Goal: Information Seeking & Learning: Learn about a topic

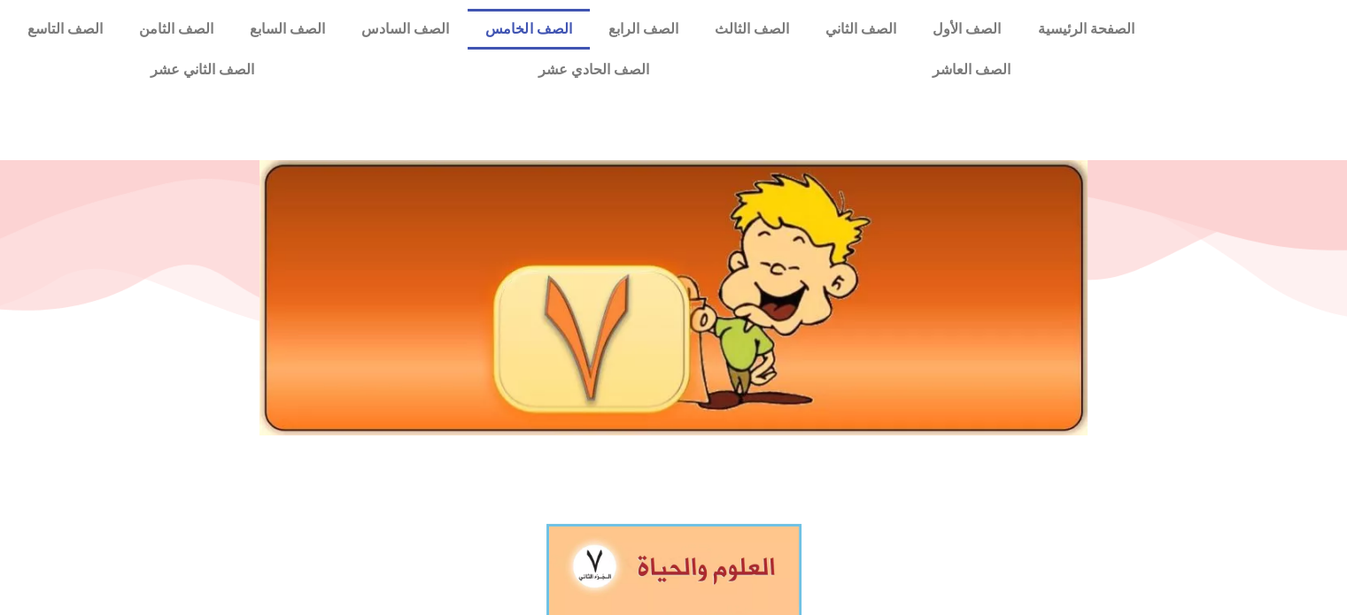
click at [590, 19] on link "الصف الخامس" at bounding box center [529, 29] width 122 height 41
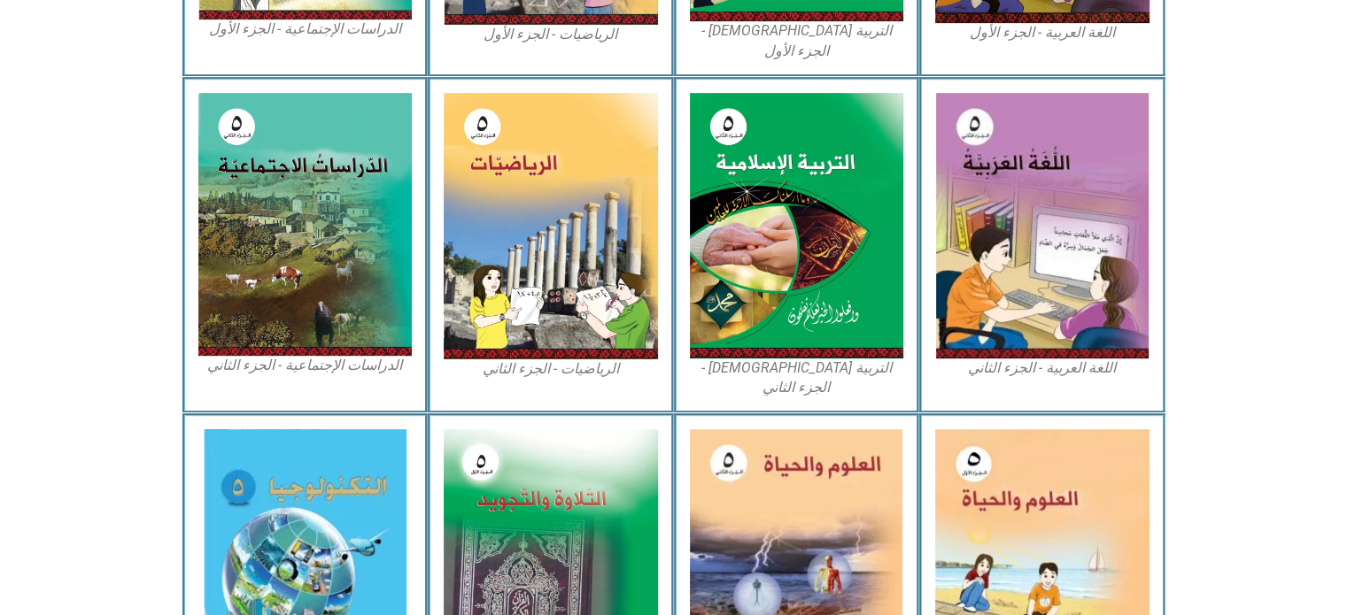
scroll to position [850, 0]
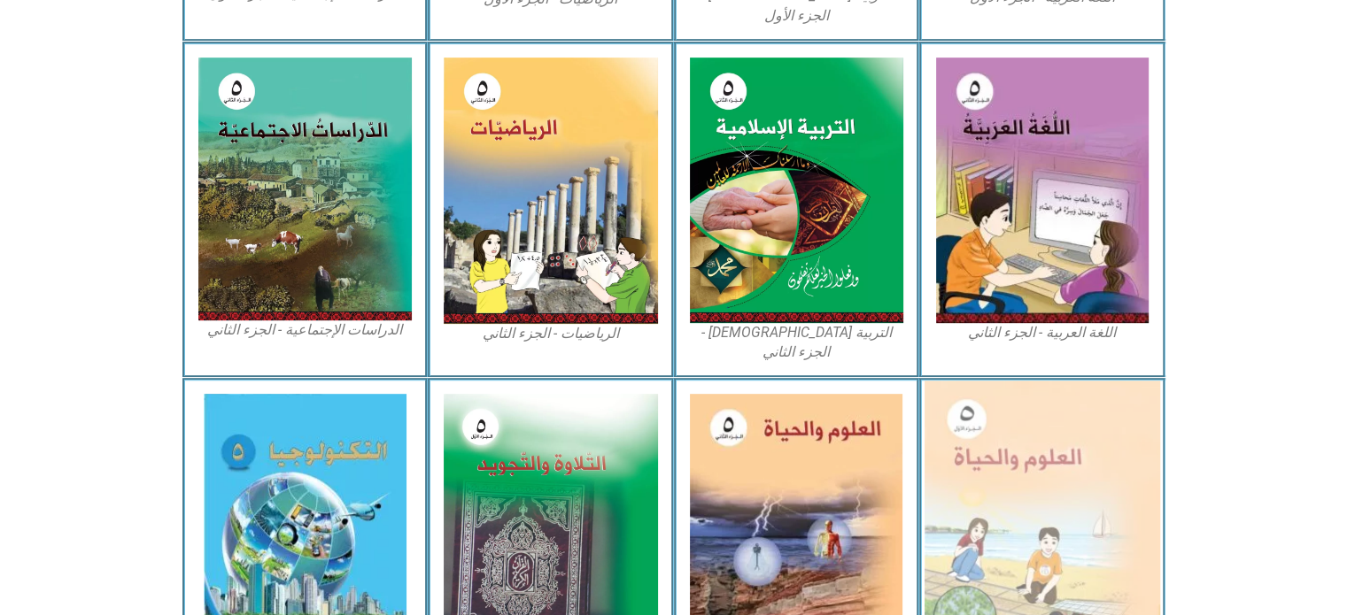
click at [1058, 501] on img at bounding box center [1043, 526] width 236 height 290
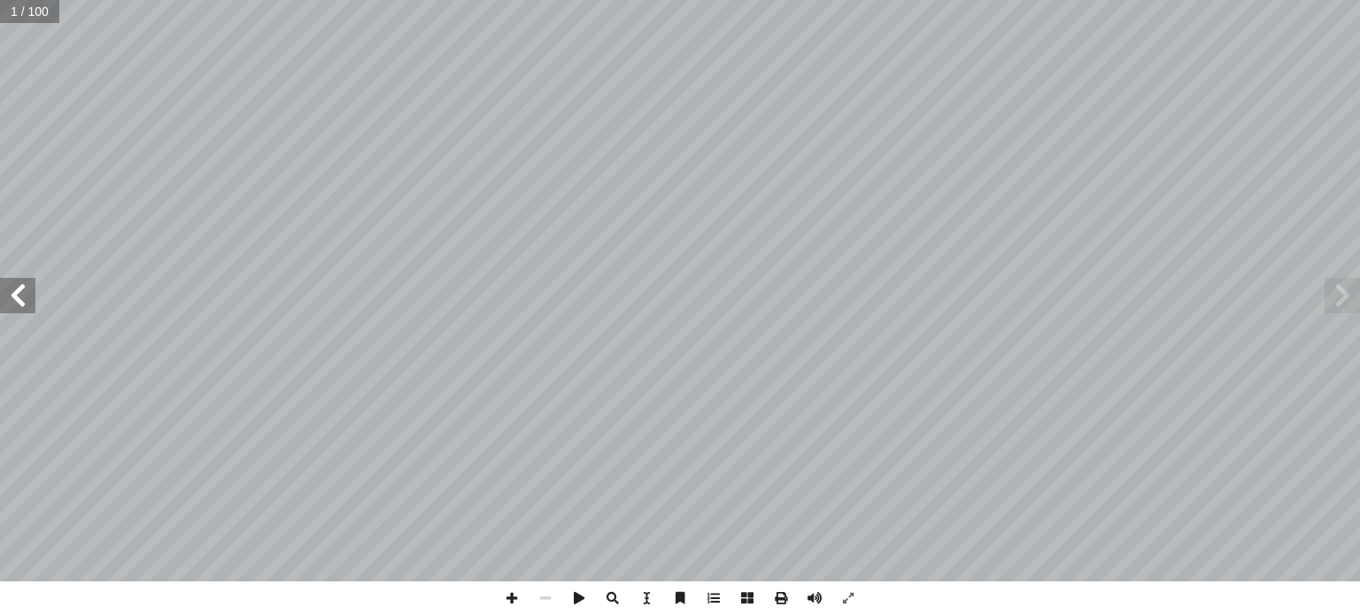
click at [31, 307] on span at bounding box center [17, 295] width 35 height 35
click at [1336, 298] on span at bounding box center [1342, 295] width 35 height 35
click at [13, 299] on span at bounding box center [17, 295] width 35 height 35
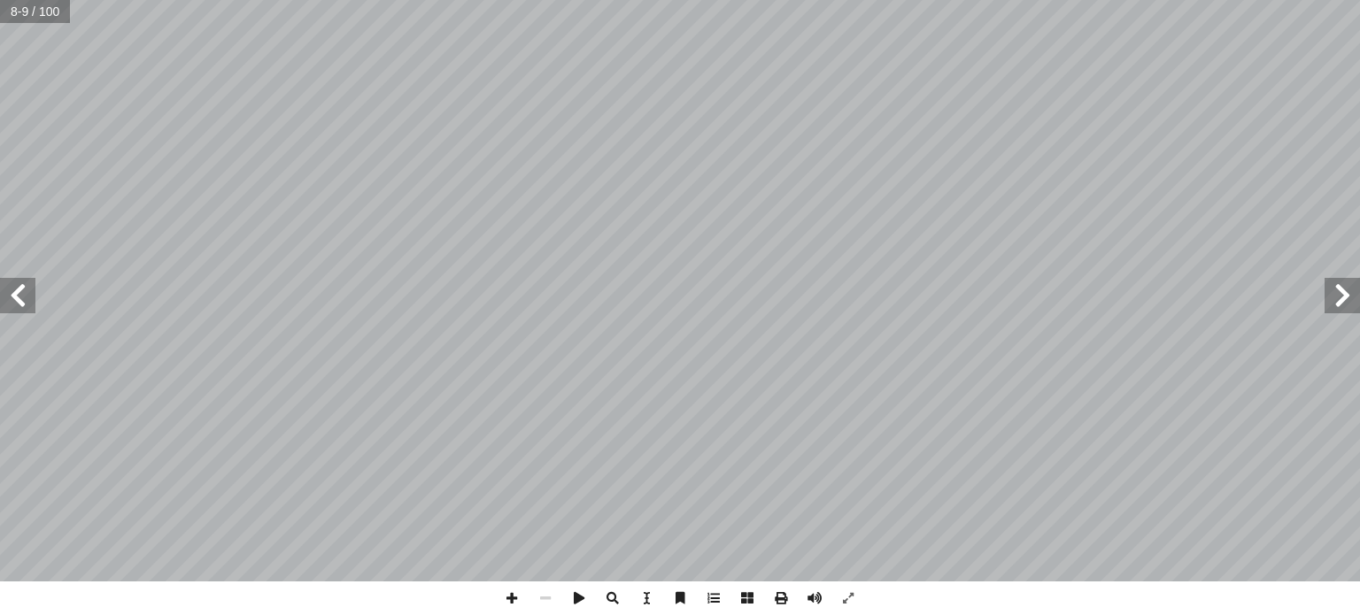
click at [13, 299] on span at bounding box center [17, 295] width 35 height 35
click at [1350, 296] on span at bounding box center [1342, 295] width 35 height 35
click at [25, 298] on span at bounding box center [17, 295] width 35 height 35
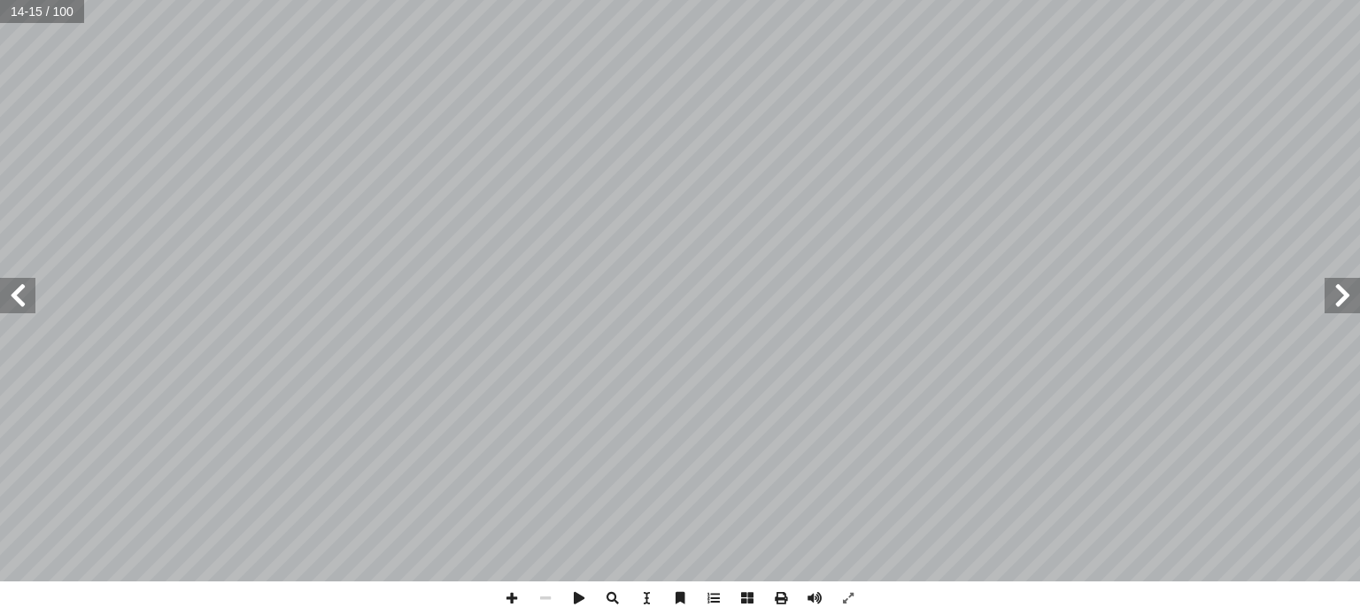
click at [25, 298] on span at bounding box center [17, 295] width 35 height 35
click at [1337, 297] on span at bounding box center [1342, 295] width 35 height 35
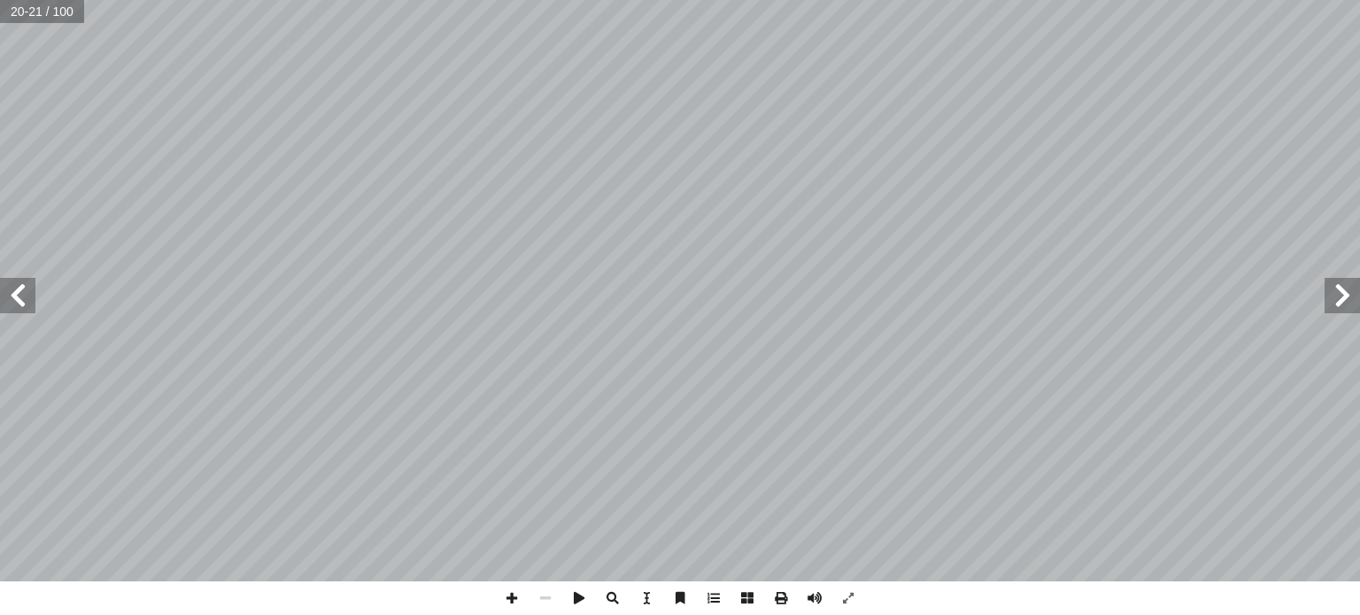
click at [20, 305] on span at bounding box center [17, 295] width 35 height 35
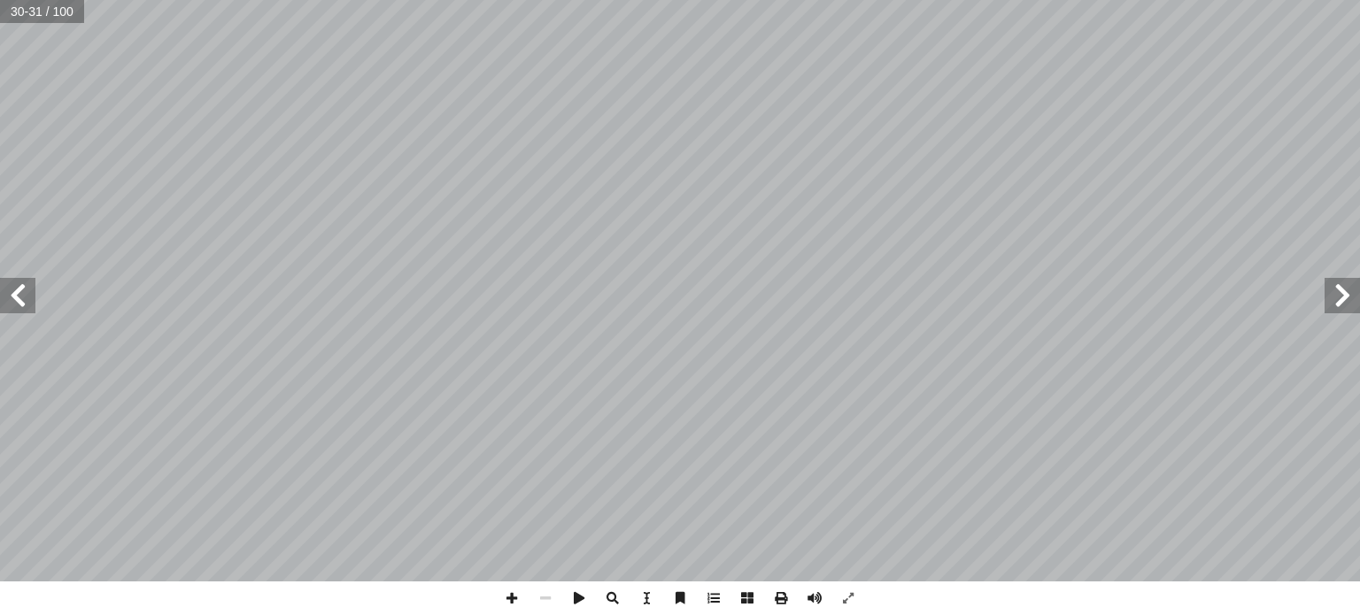
click at [20, 305] on span at bounding box center [17, 295] width 35 height 35
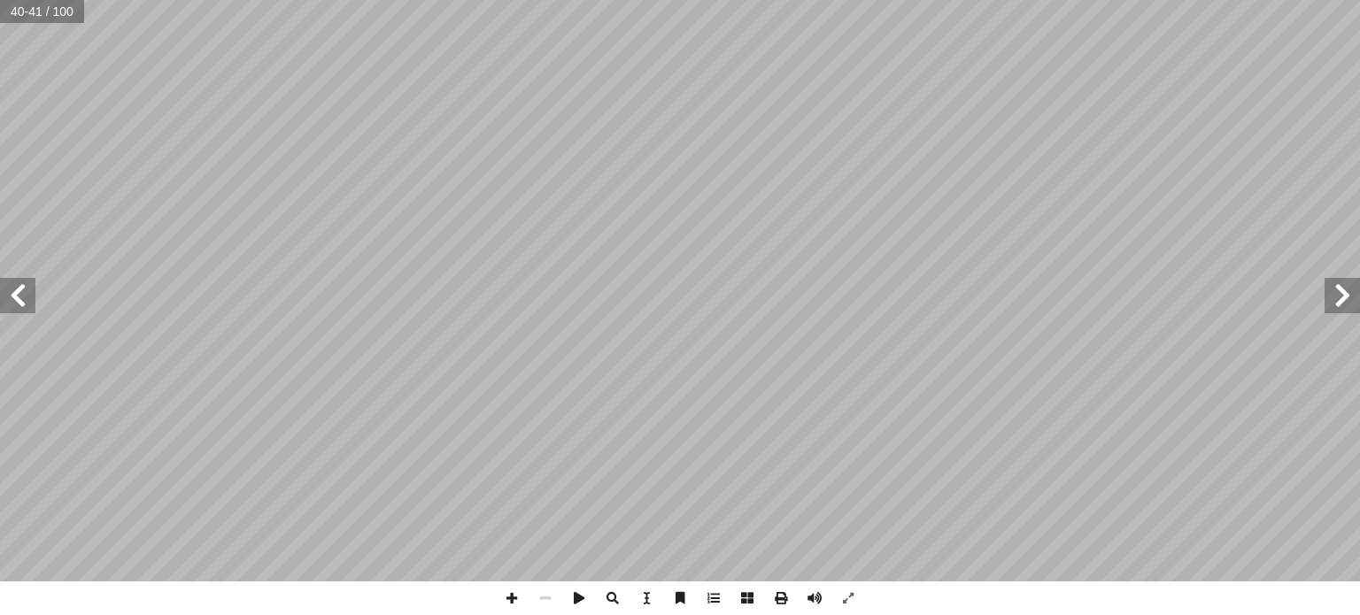
click at [20, 305] on span at bounding box center [17, 295] width 35 height 35
click at [1344, 288] on span at bounding box center [1342, 295] width 35 height 35
click at [11, 292] on span at bounding box center [17, 295] width 35 height 35
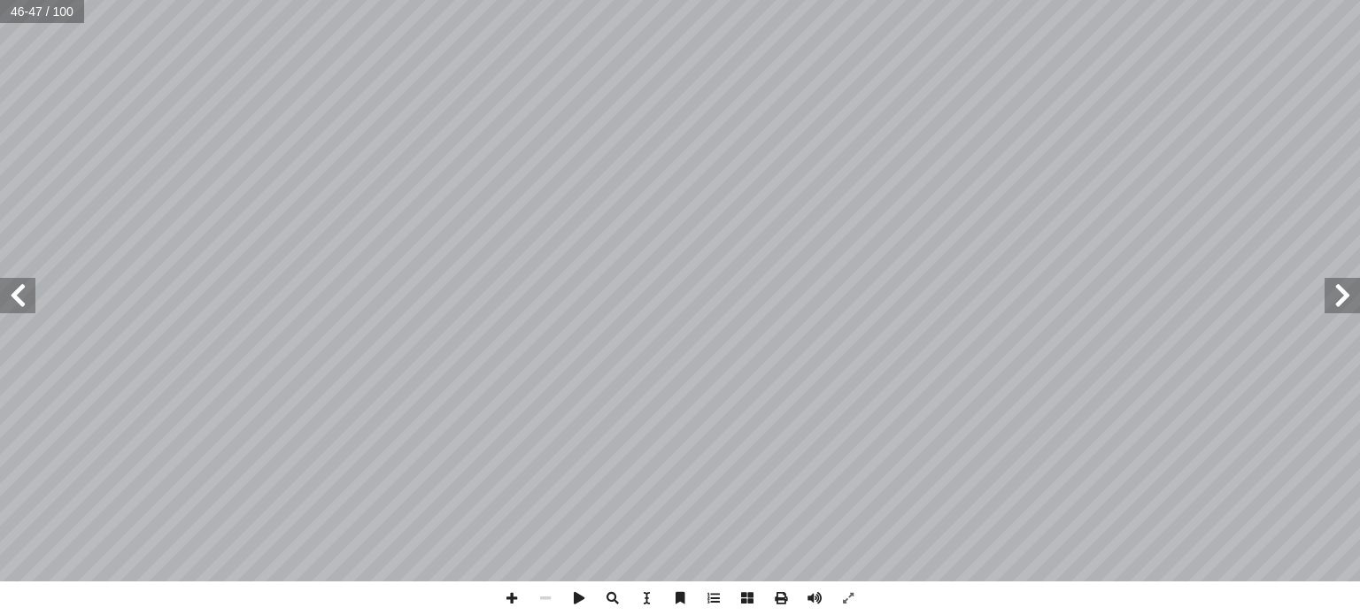
click at [11, 292] on span at bounding box center [17, 295] width 35 height 35
click at [1344, 300] on span at bounding box center [1342, 295] width 35 height 35
click at [12, 302] on span at bounding box center [17, 295] width 35 height 35
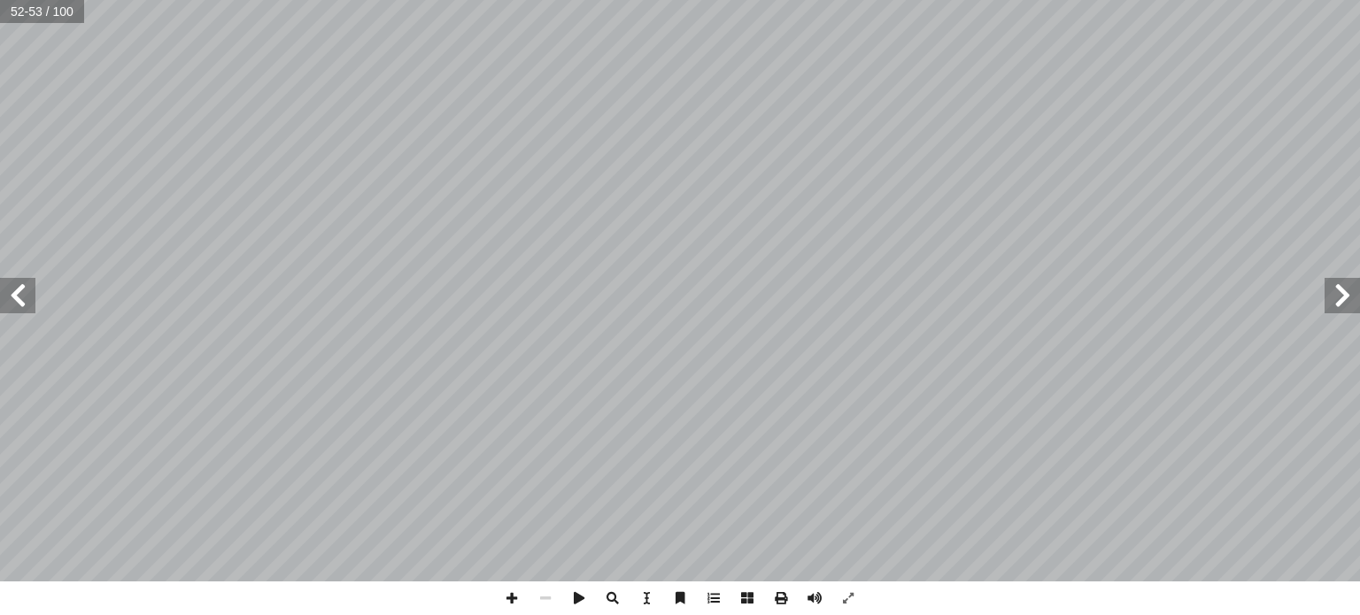
click at [12, 302] on span at bounding box center [17, 295] width 35 height 35
click at [1339, 307] on span at bounding box center [1342, 295] width 35 height 35
click at [19, 298] on span at bounding box center [17, 295] width 35 height 35
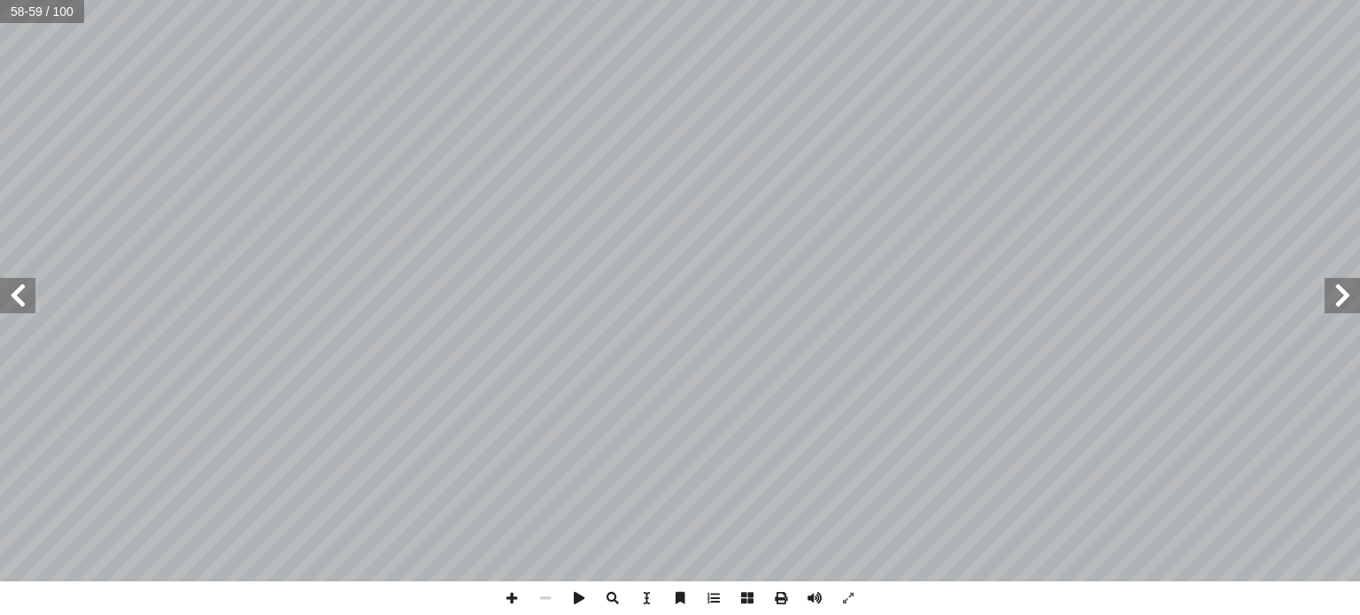
click at [19, 298] on span at bounding box center [17, 295] width 35 height 35
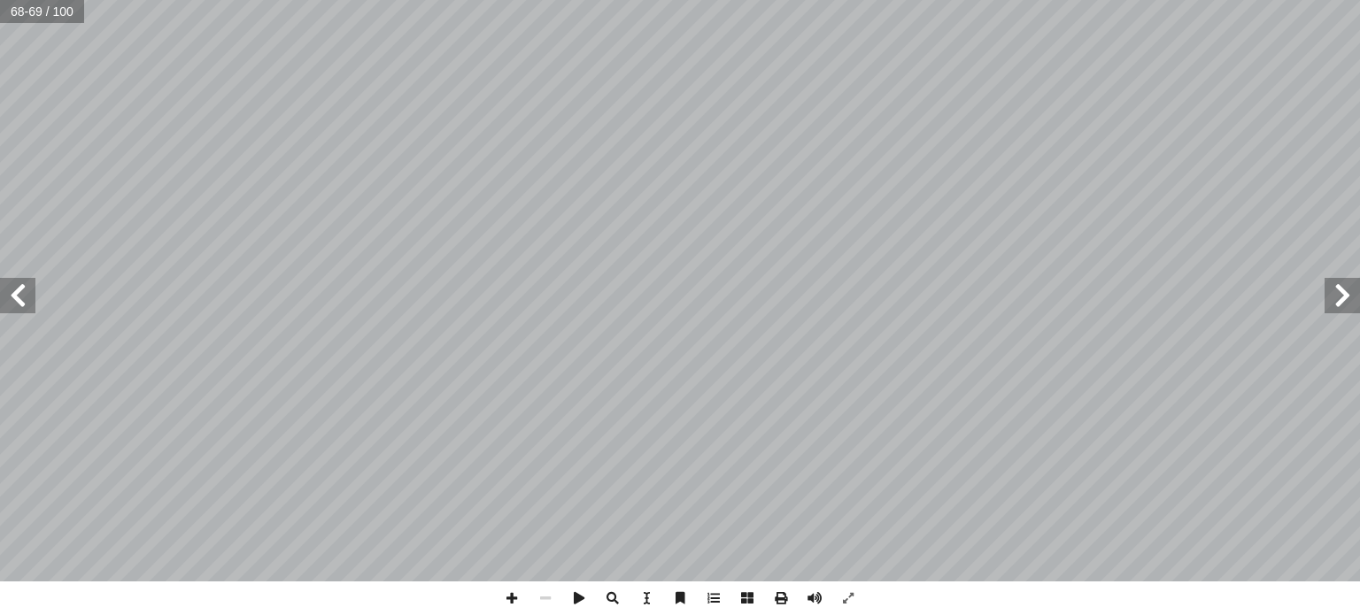
click at [30, 298] on span at bounding box center [17, 295] width 35 height 35
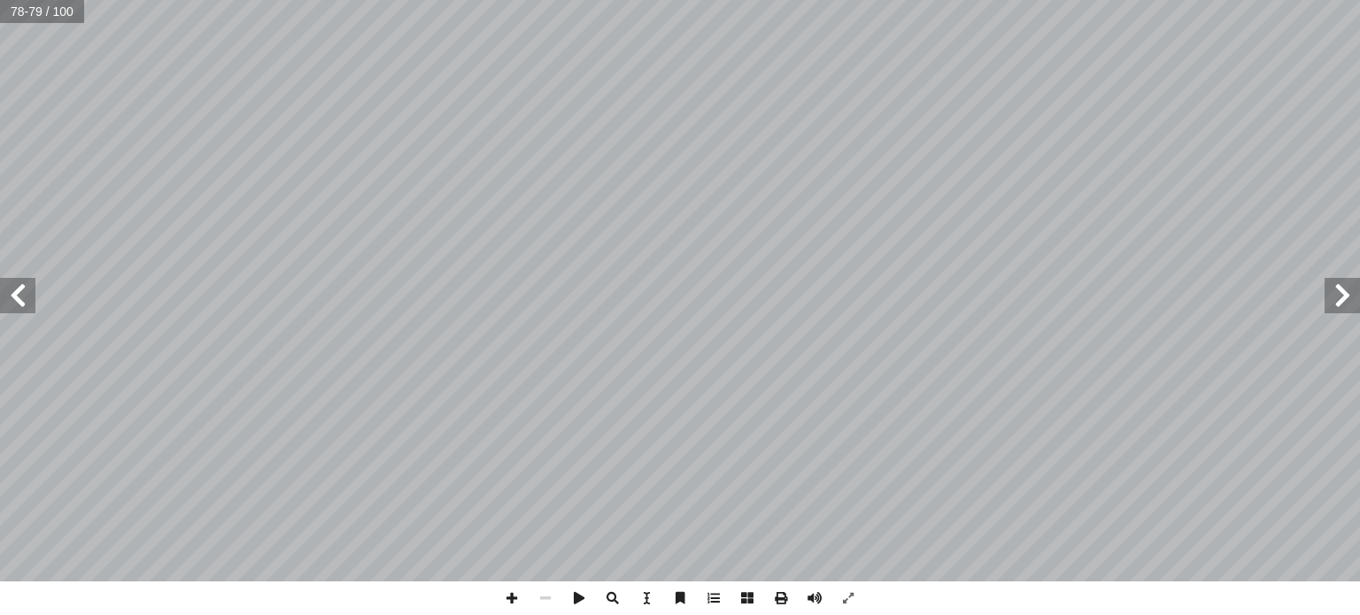
click at [30, 298] on span at bounding box center [17, 295] width 35 height 35
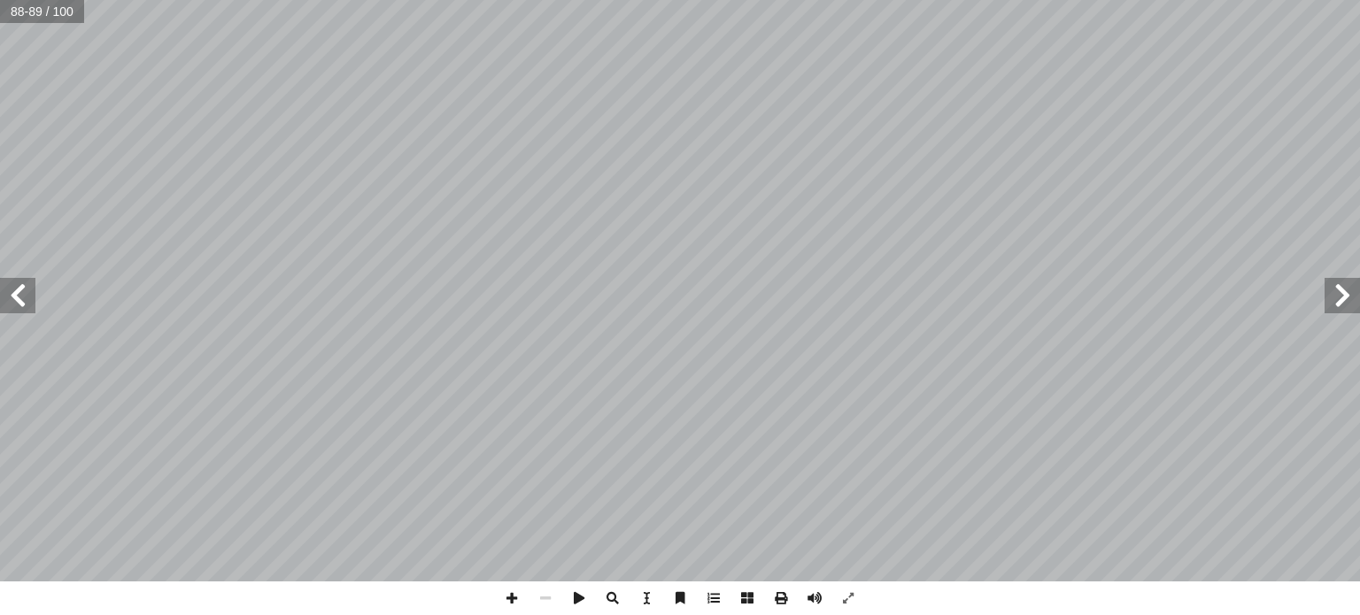
click at [30, 298] on span at bounding box center [17, 295] width 35 height 35
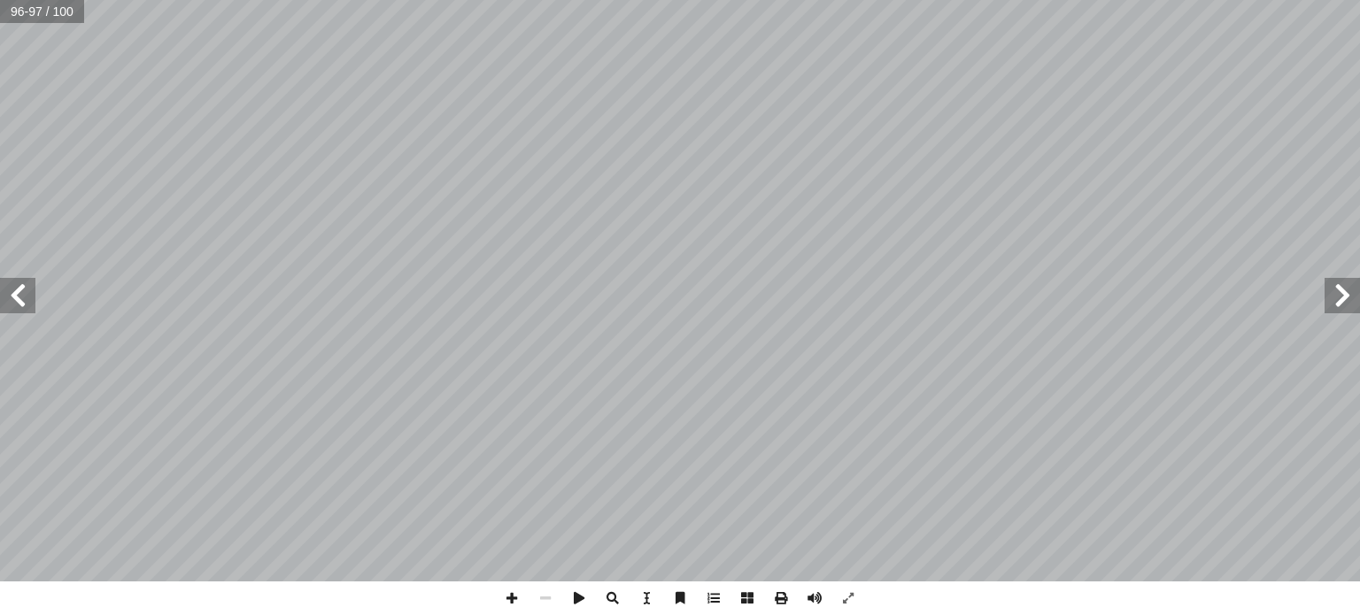
click at [30, 298] on span at bounding box center [17, 295] width 35 height 35
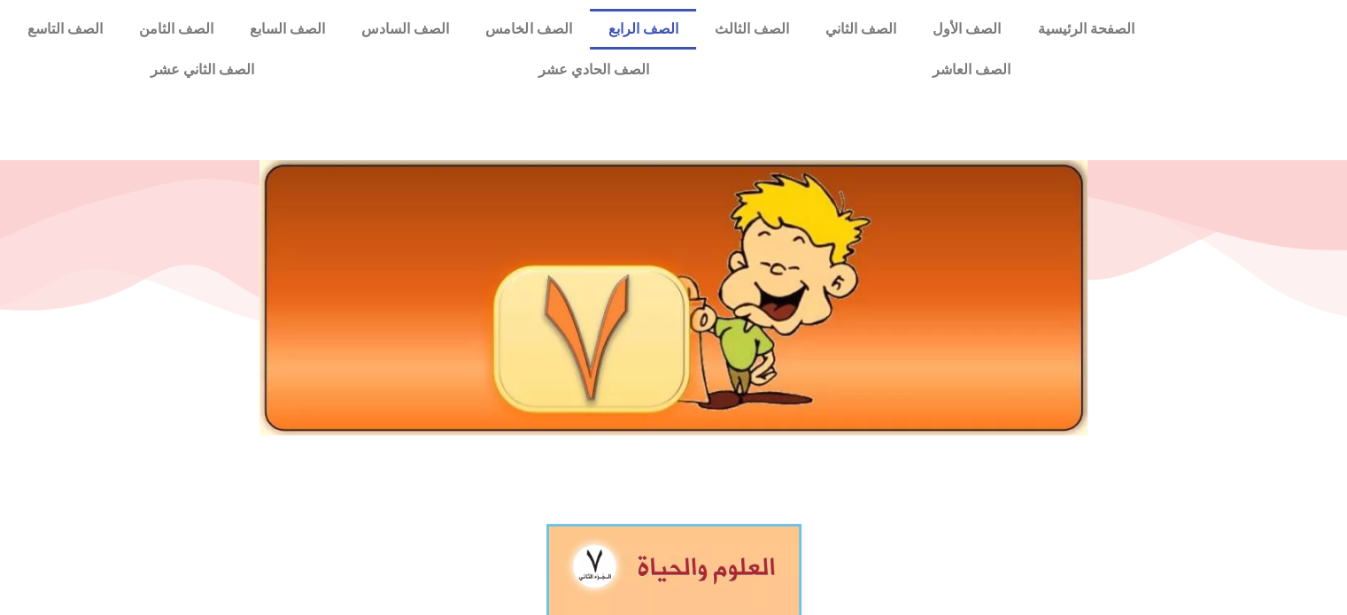
click at [691, 35] on link "الصف الرابع" at bounding box center [643, 29] width 106 height 41
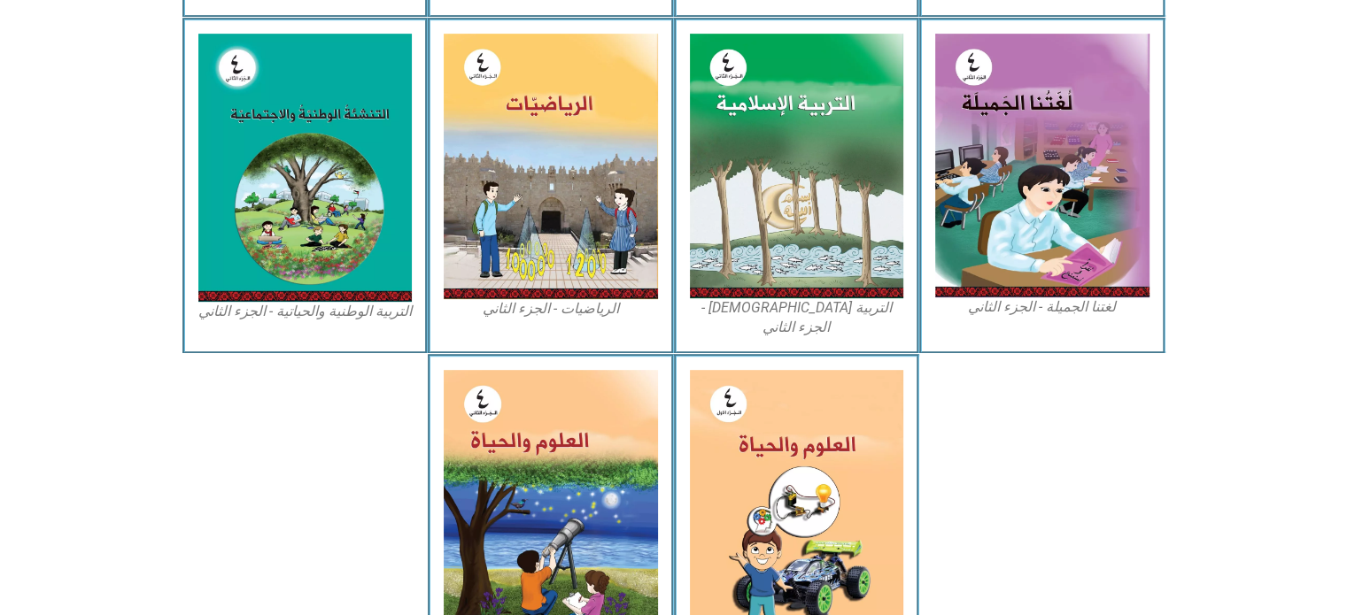
scroll to position [896, 0]
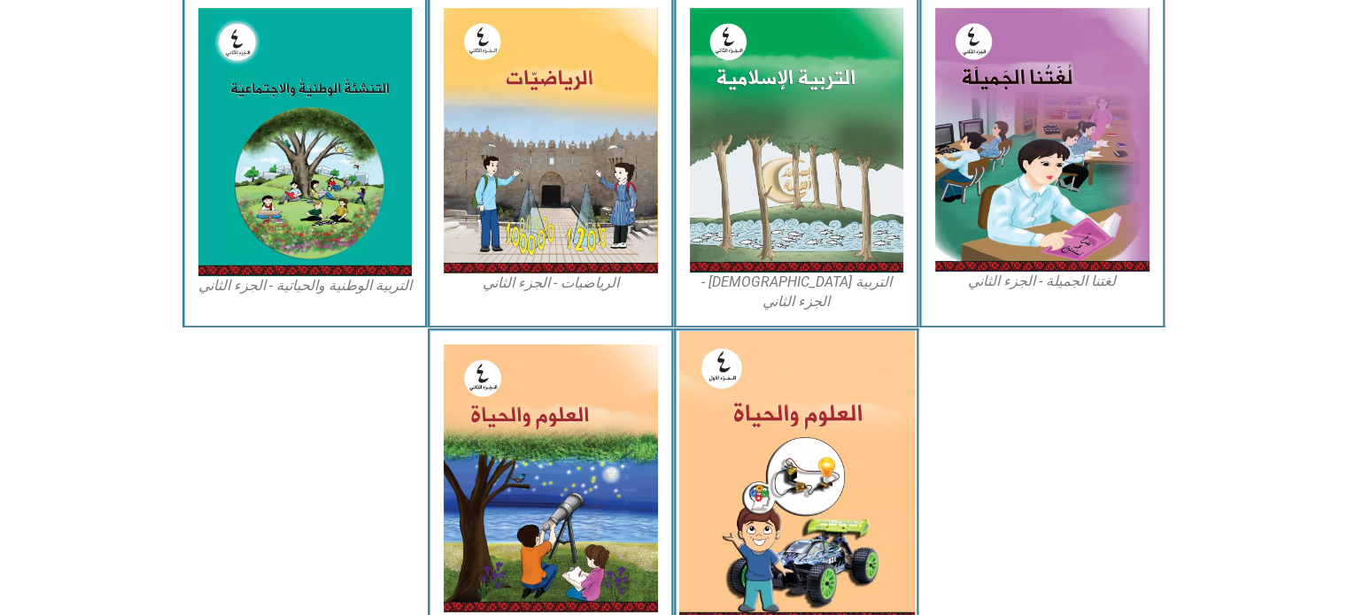
click at [801, 454] on img at bounding box center [796, 477] width 236 height 292
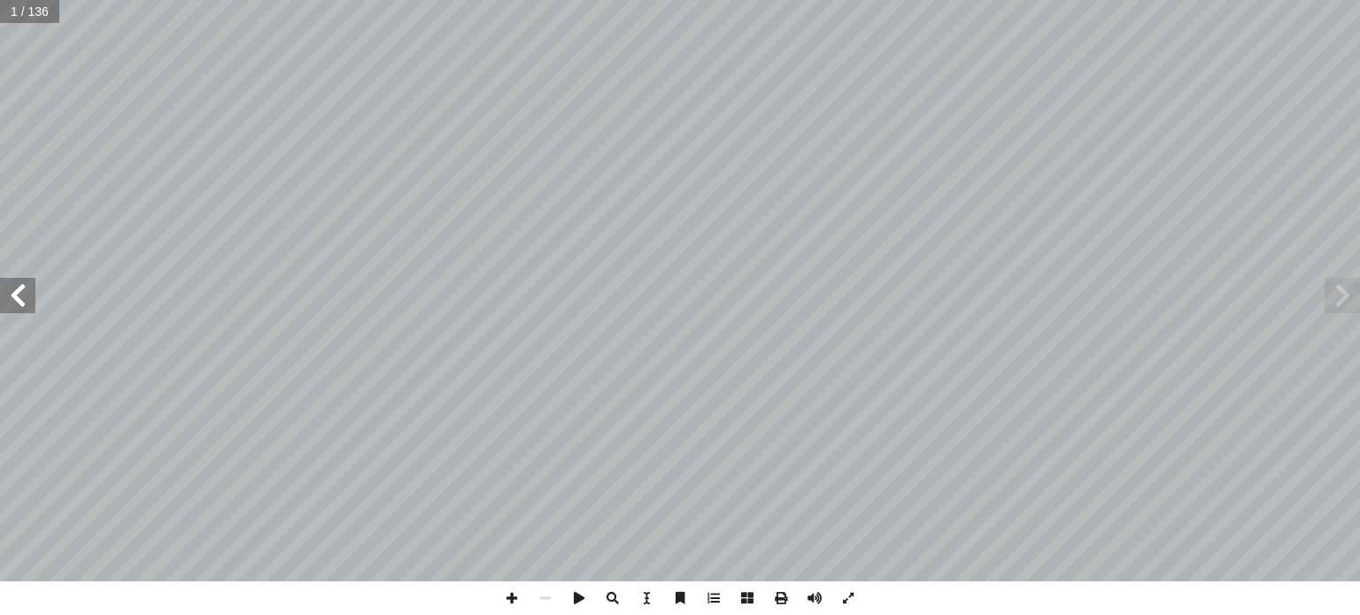
click at [19, 303] on span at bounding box center [17, 295] width 35 height 35
click at [22, 298] on span at bounding box center [17, 295] width 35 height 35
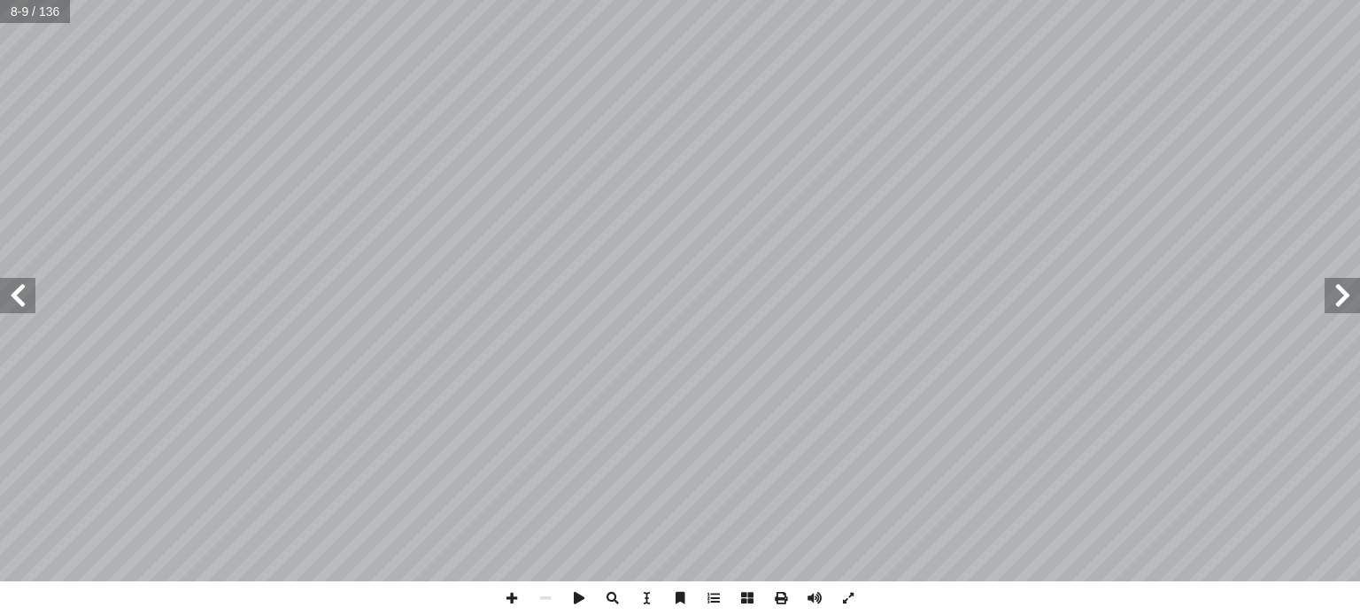
click at [22, 298] on span at bounding box center [17, 295] width 35 height 35
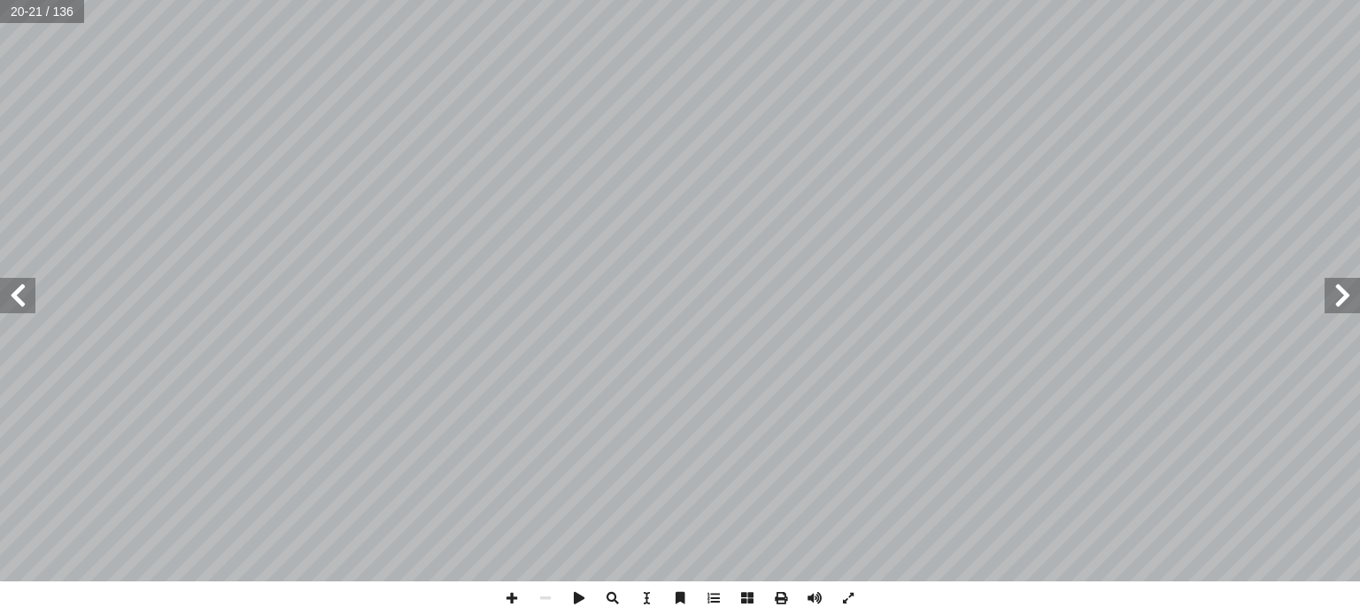
click at [22, 298] on span at bounding box center [17, 295] width 35 height 35
click at [14, 297] on span at bounding box center [17, 295] width 35 height 35
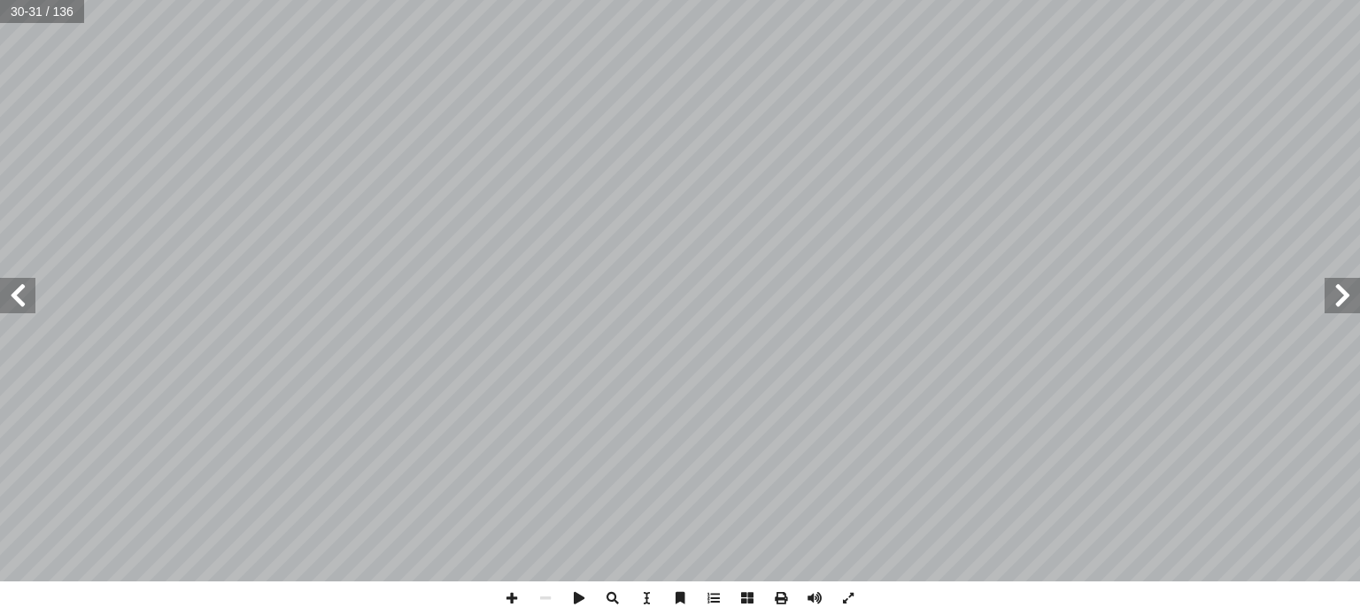
click at [14, 297] on span at bounding box center [17, 295] width 35 height 35
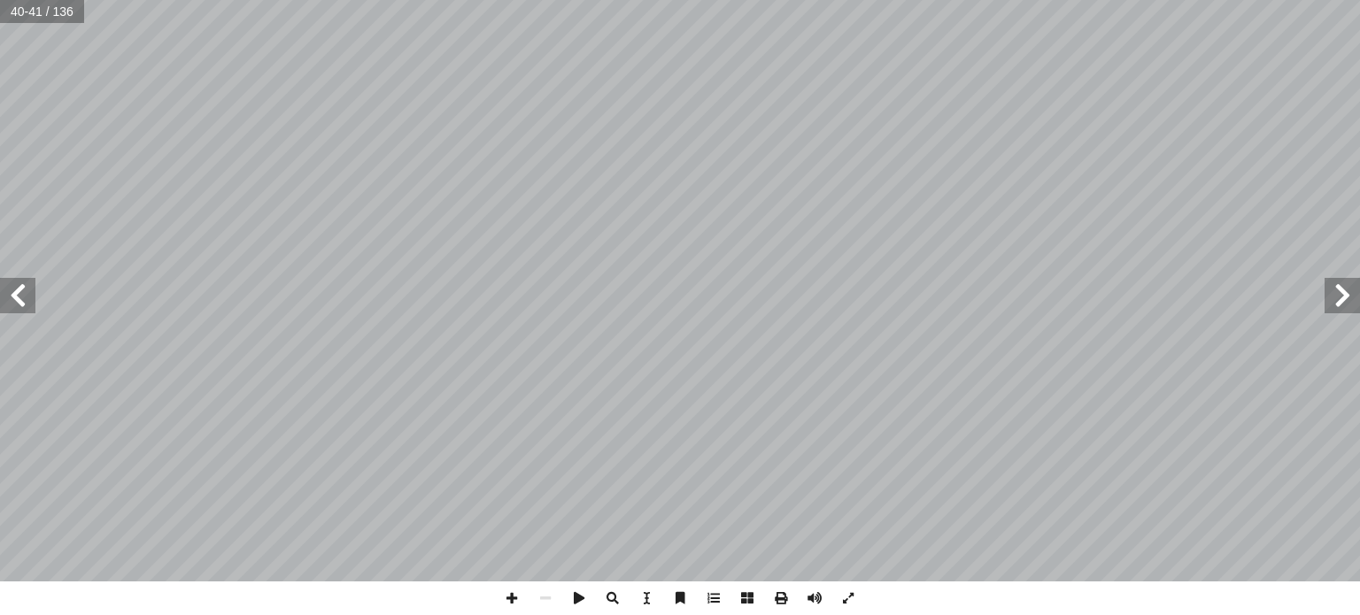
click at [14, 297] on span at bounding box center [17, 295] width 35 height 35
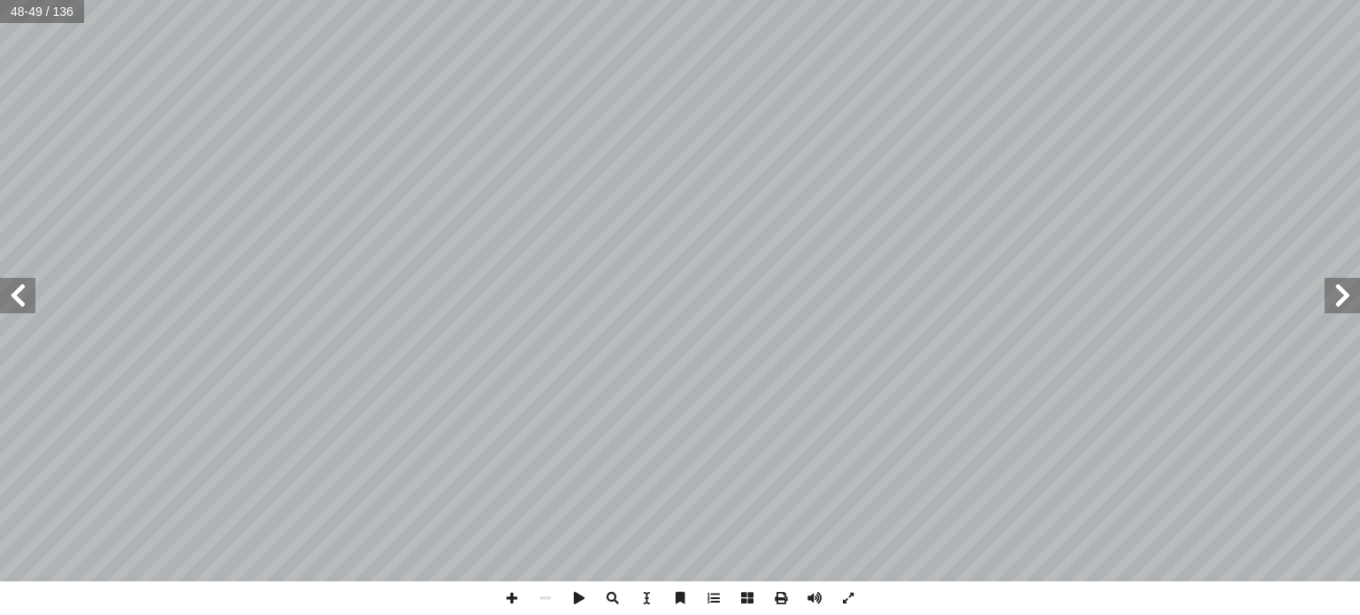
click at [14, 297] on span at bounding box center [17, 295] width 35 height 35
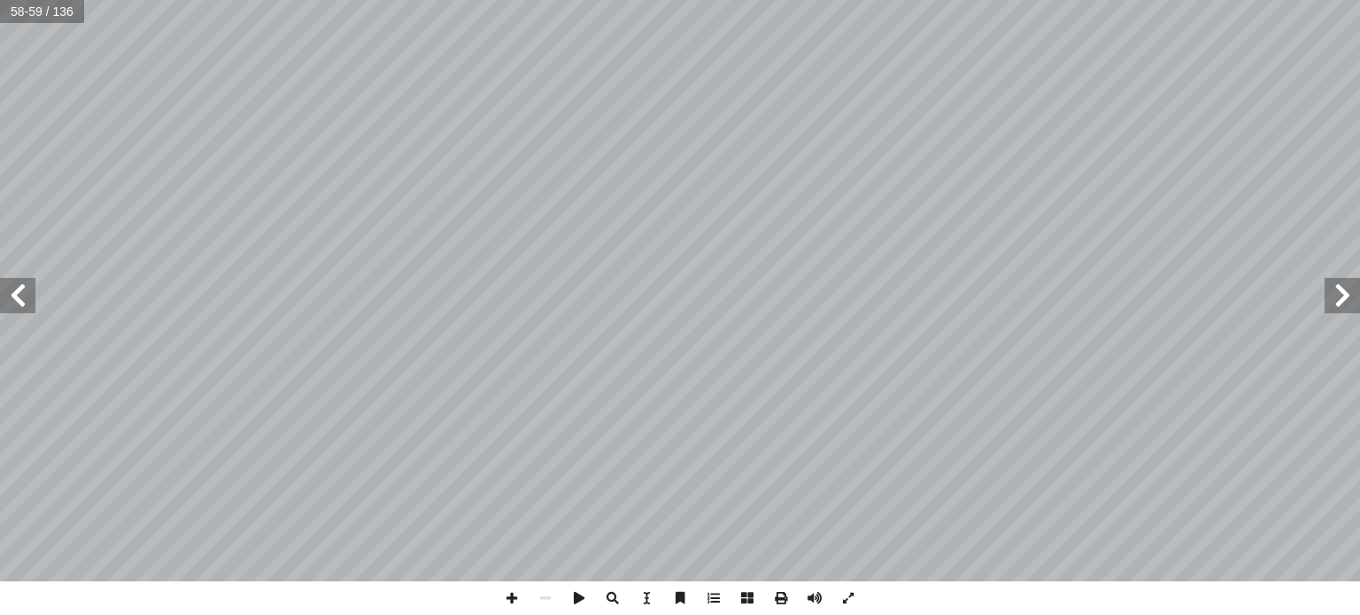
click at [14, 297] on span at bounding box center [17, 295] width 35 height 35
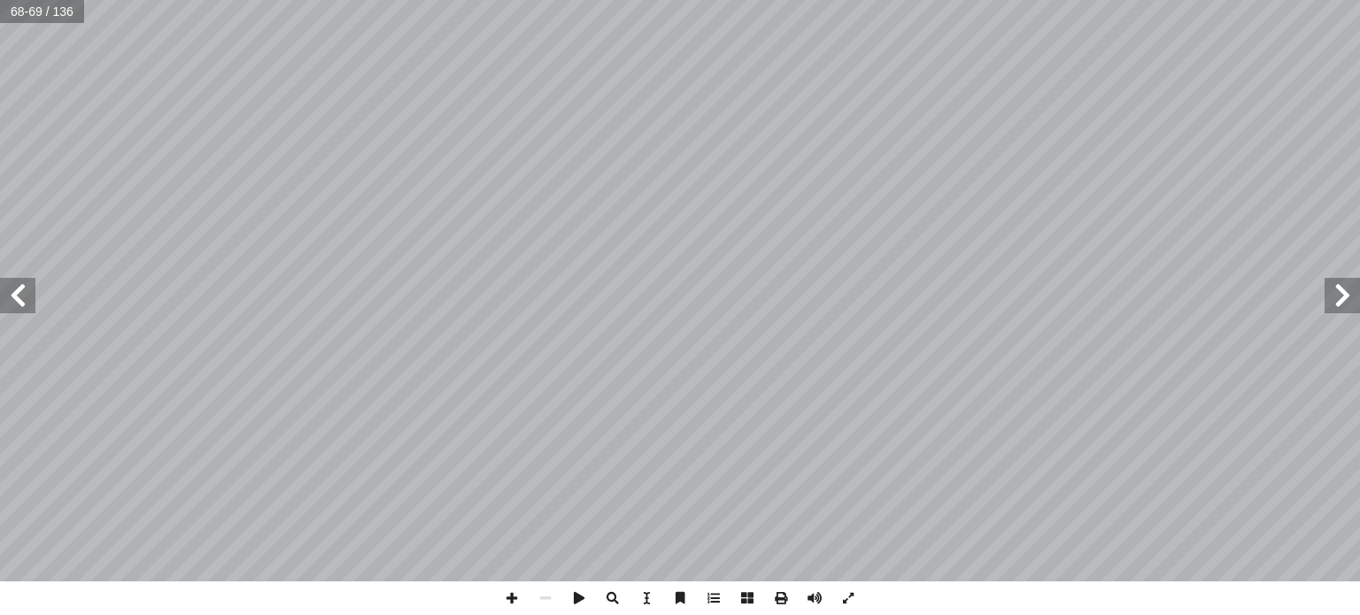
click at [14, 297] on span at bounding box center [17, 295] width 35 height 35
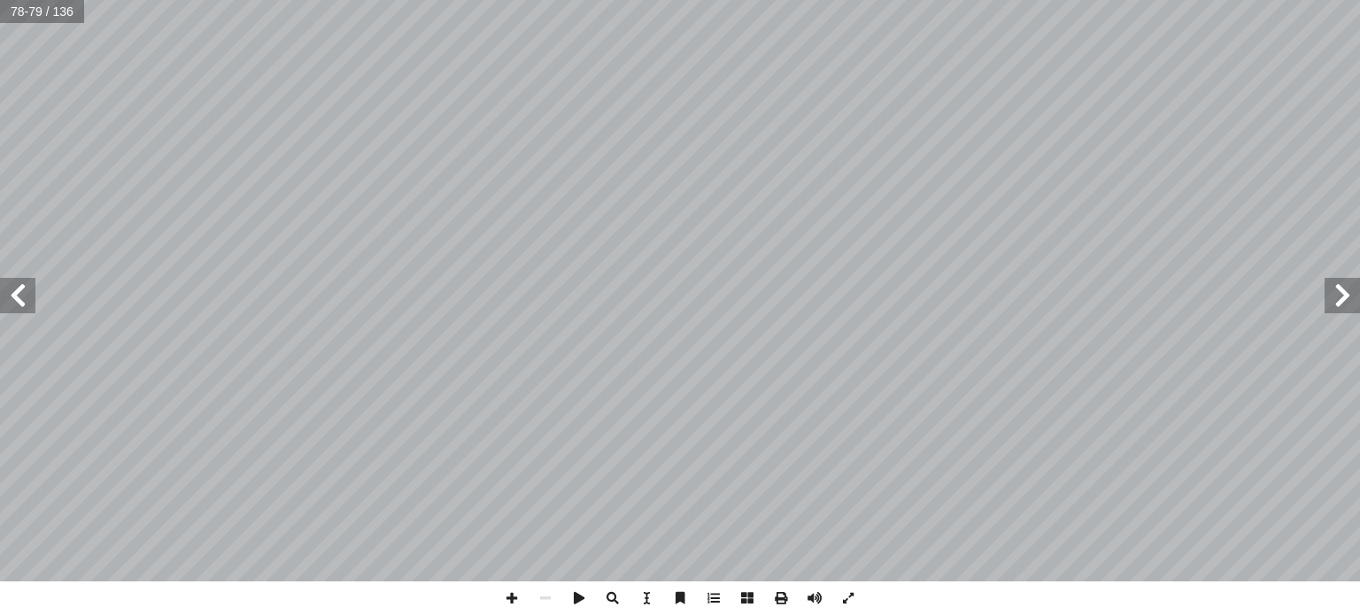
click at [14, 297] on span at bounding box center [17, 295] width 35 height 35
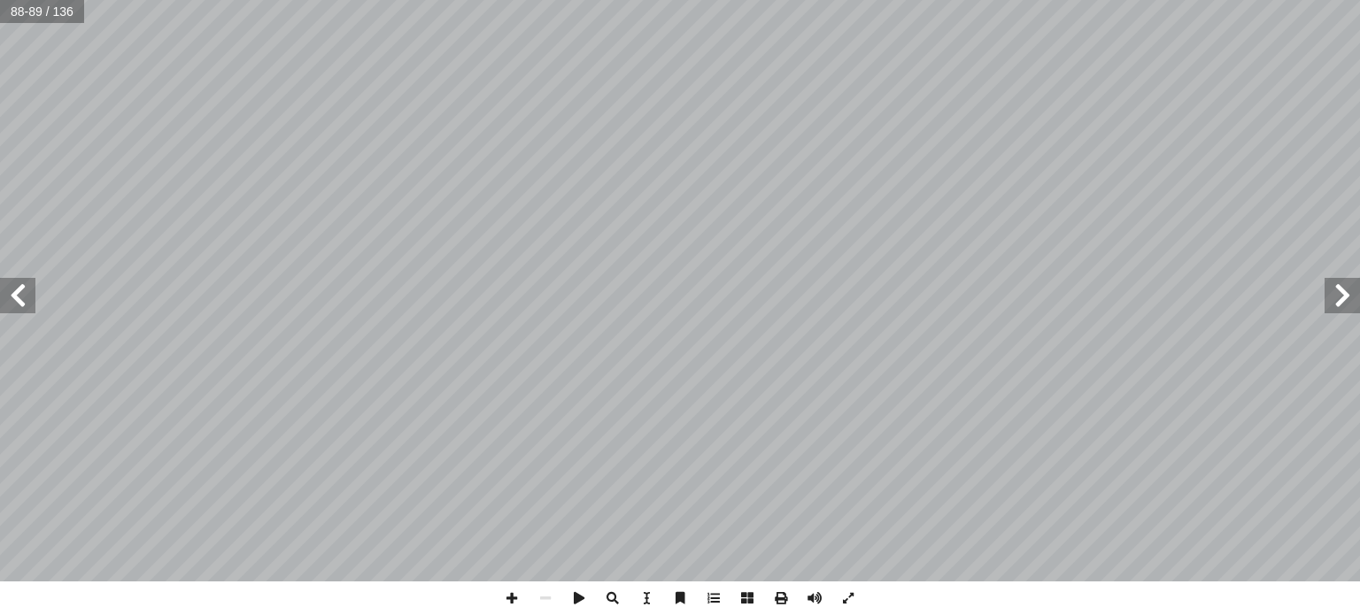
click at [14, 297] on span at bounding box center [17, 295] width 35 height 35
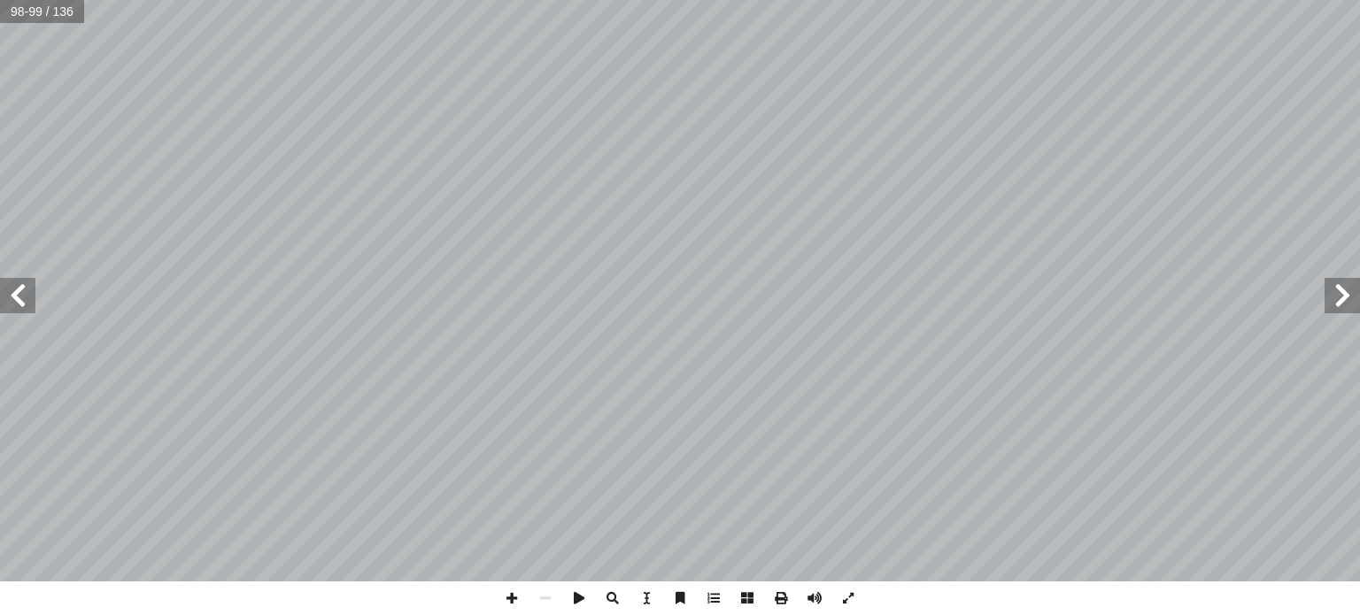
click at [14, 297] on span at bounding box center [17, 295] width 35 height 35
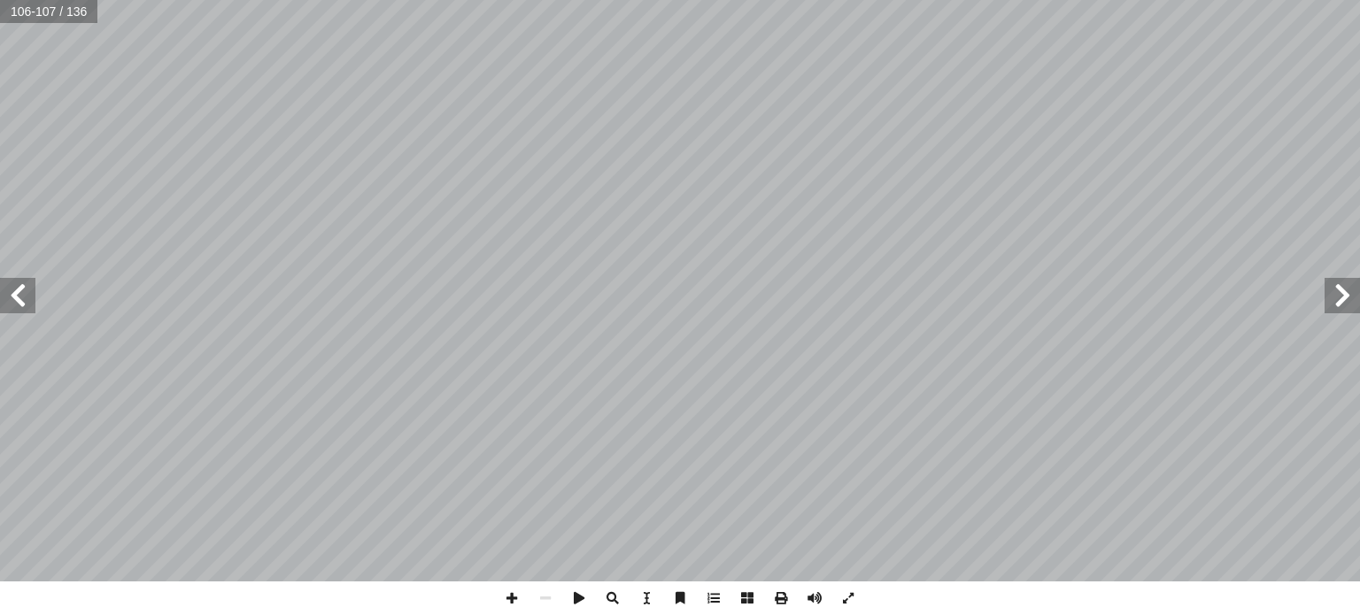
click at [14, 297] on span at bounding box center [17, 295] width 35 height 35
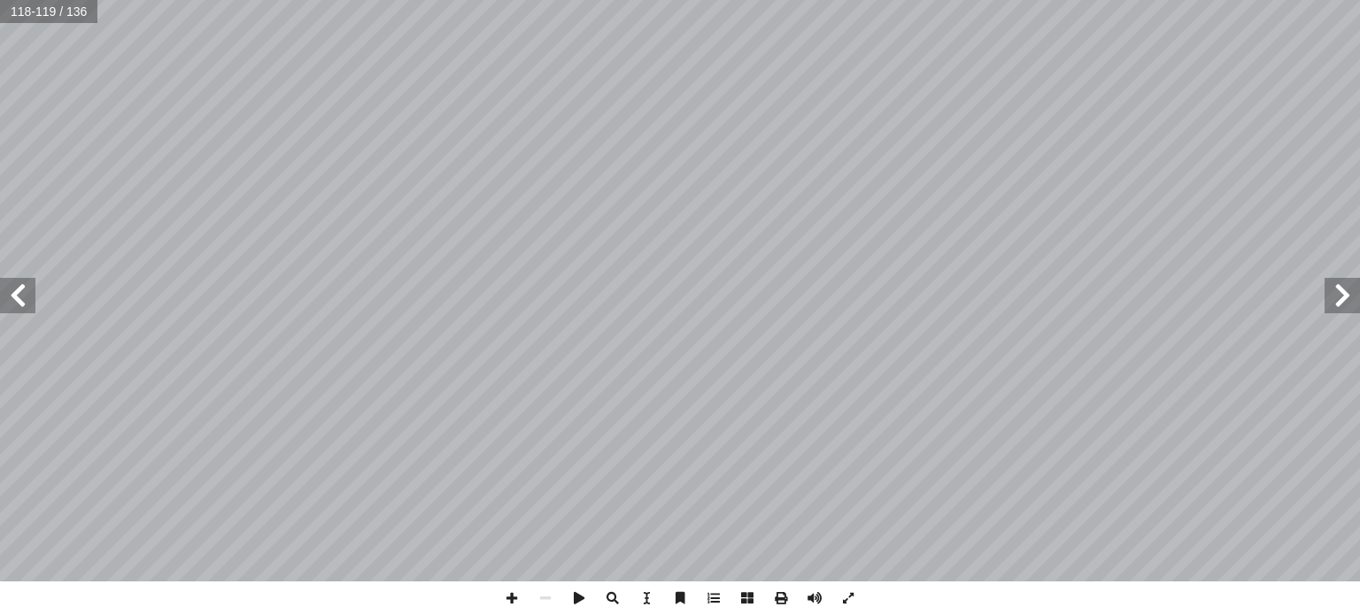
click at [14, 297] on span at bounding box center [17, 295] width 35 height 35
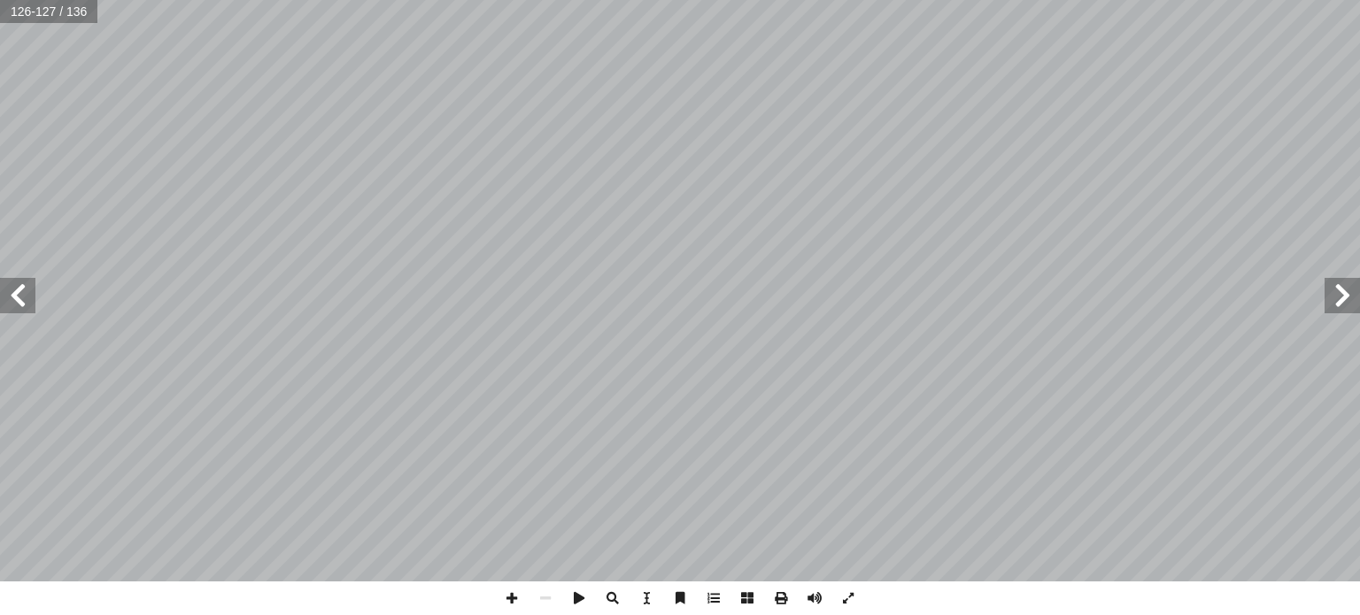
click at [14, 297] on span at bounding box center [17, 295] width 35 height 35
